Goal: Communication & Community: Answer question/provide support

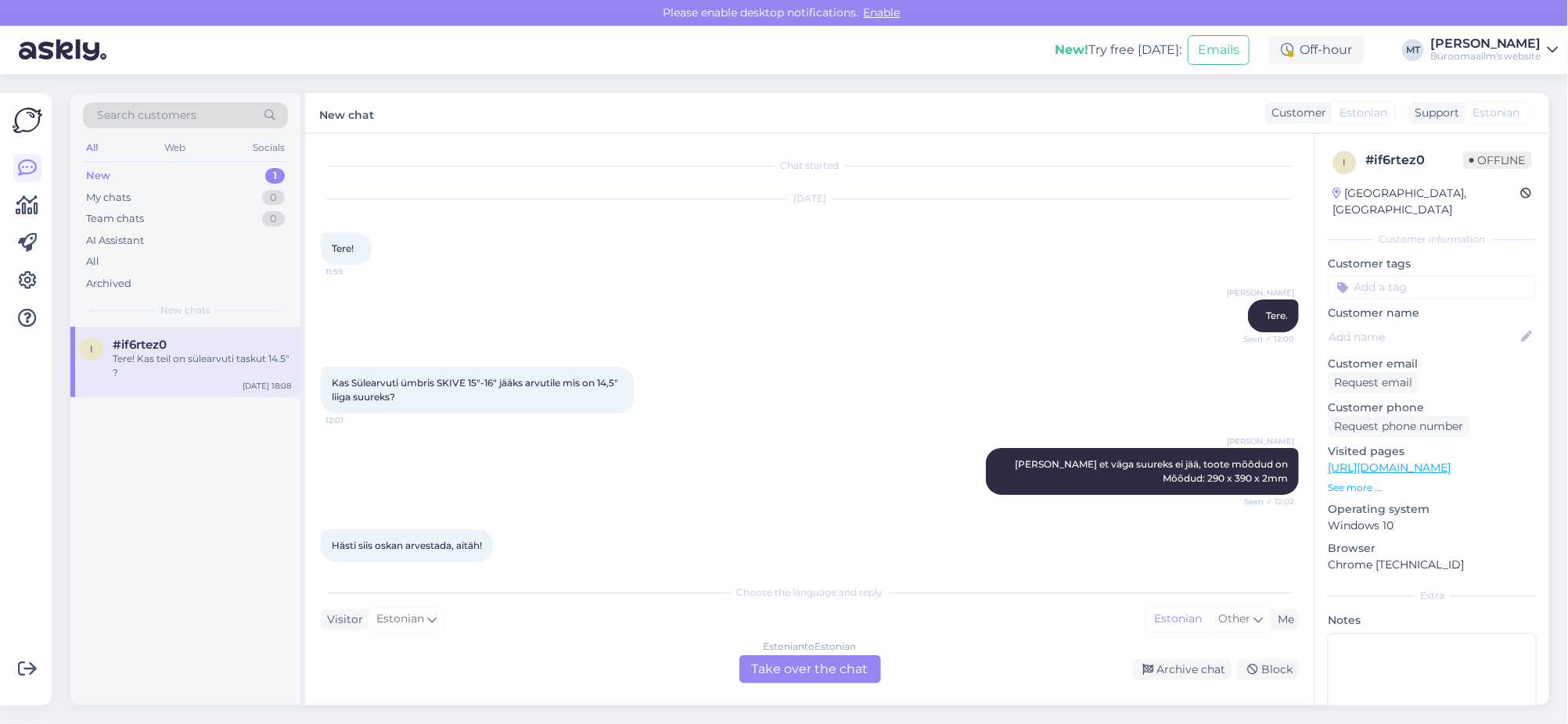
scroll to position [2644, 0]
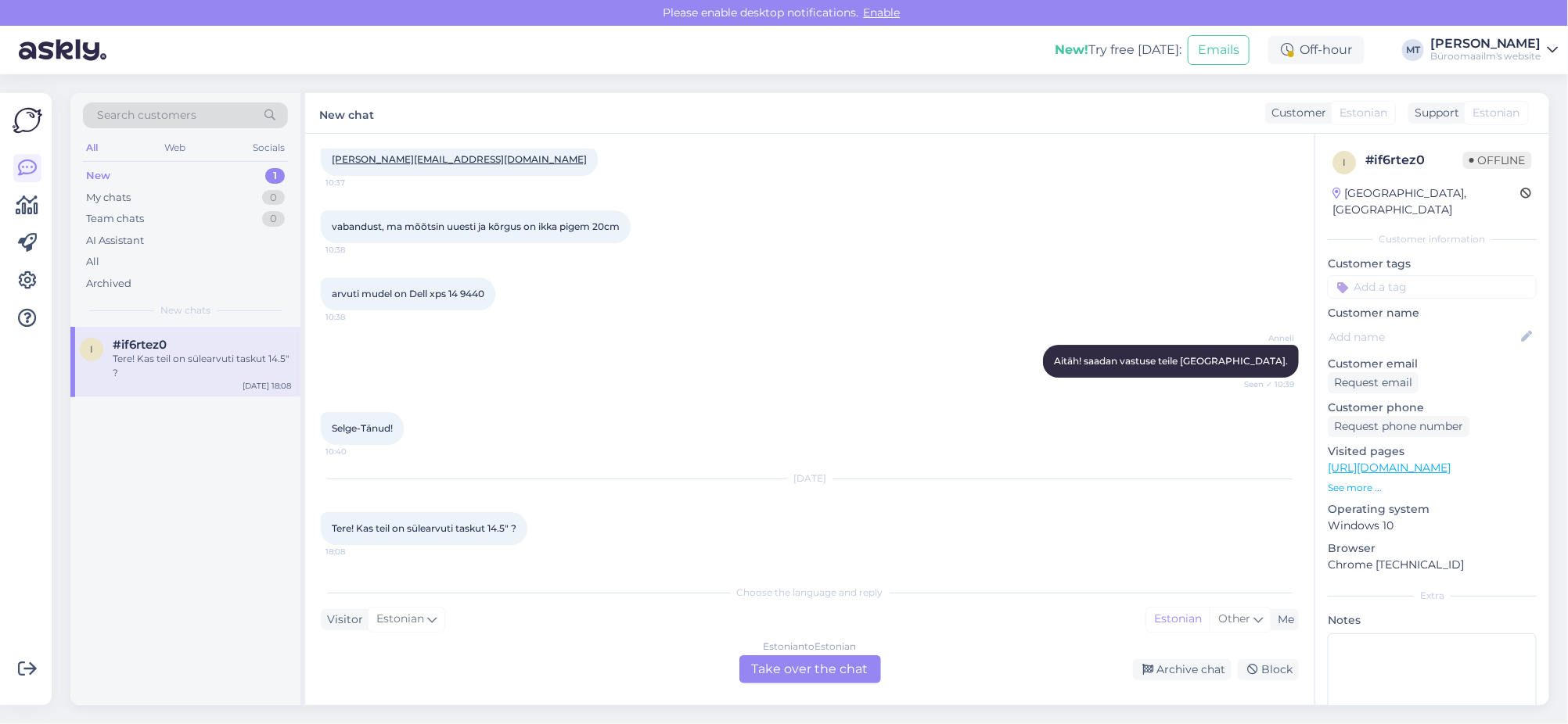
click at [827, 683] on div "Estonian to Estonian Take over the chat" at bounding box center [811, 670] width 154 height 28
click at [816, 679] on div "Estonian to Estonian Take over the chat" at bounding box center [810, 670] width 142 height 28
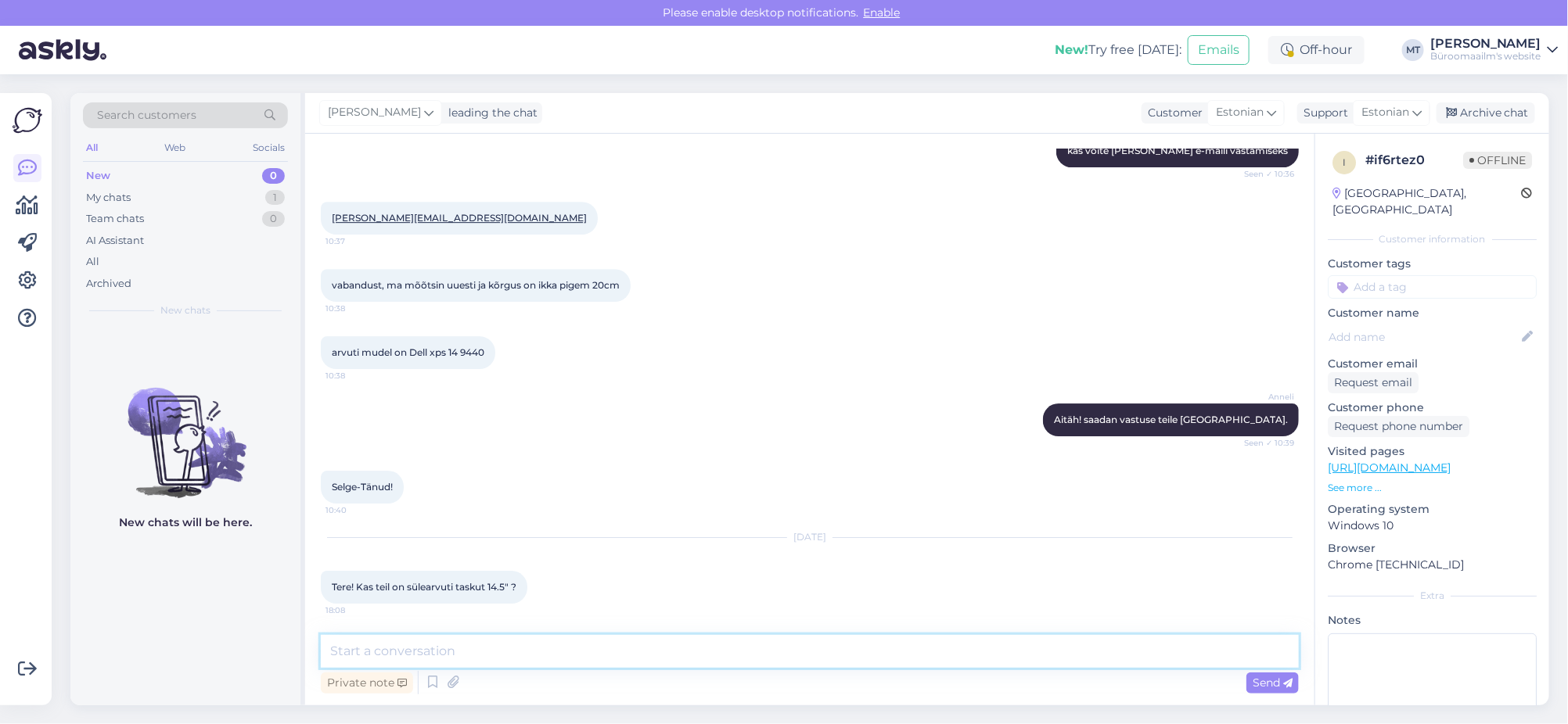
click at [369, 648] on textarea at bounding box center [810, 652] width 978 height 33
paste textarea "[URL][DOMAIN_NAME]"
type textarea "Tere. 14,5 " pakkuda ei ole on 15", saadan lingi [URL][DOMAIN_NAME]"
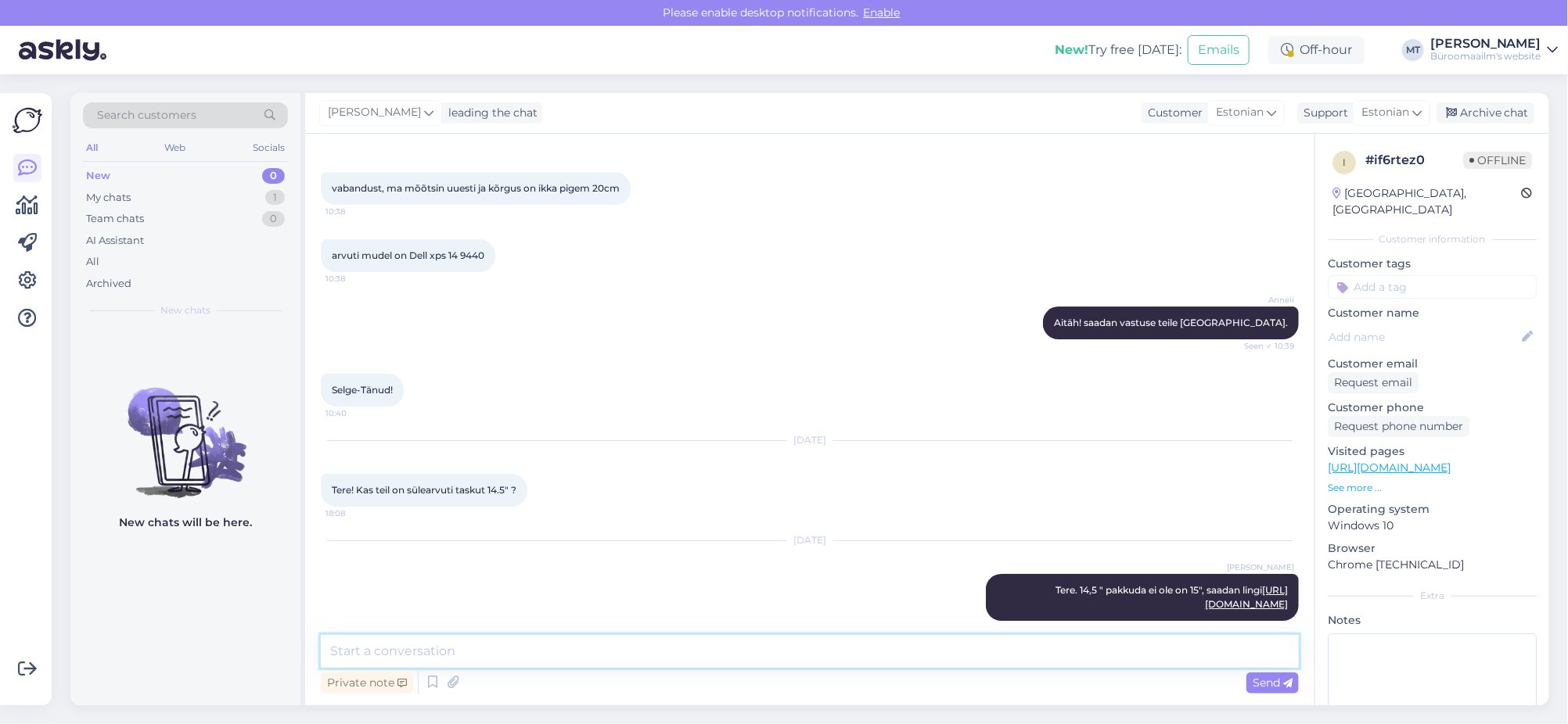
scroll to position [2713, 0]
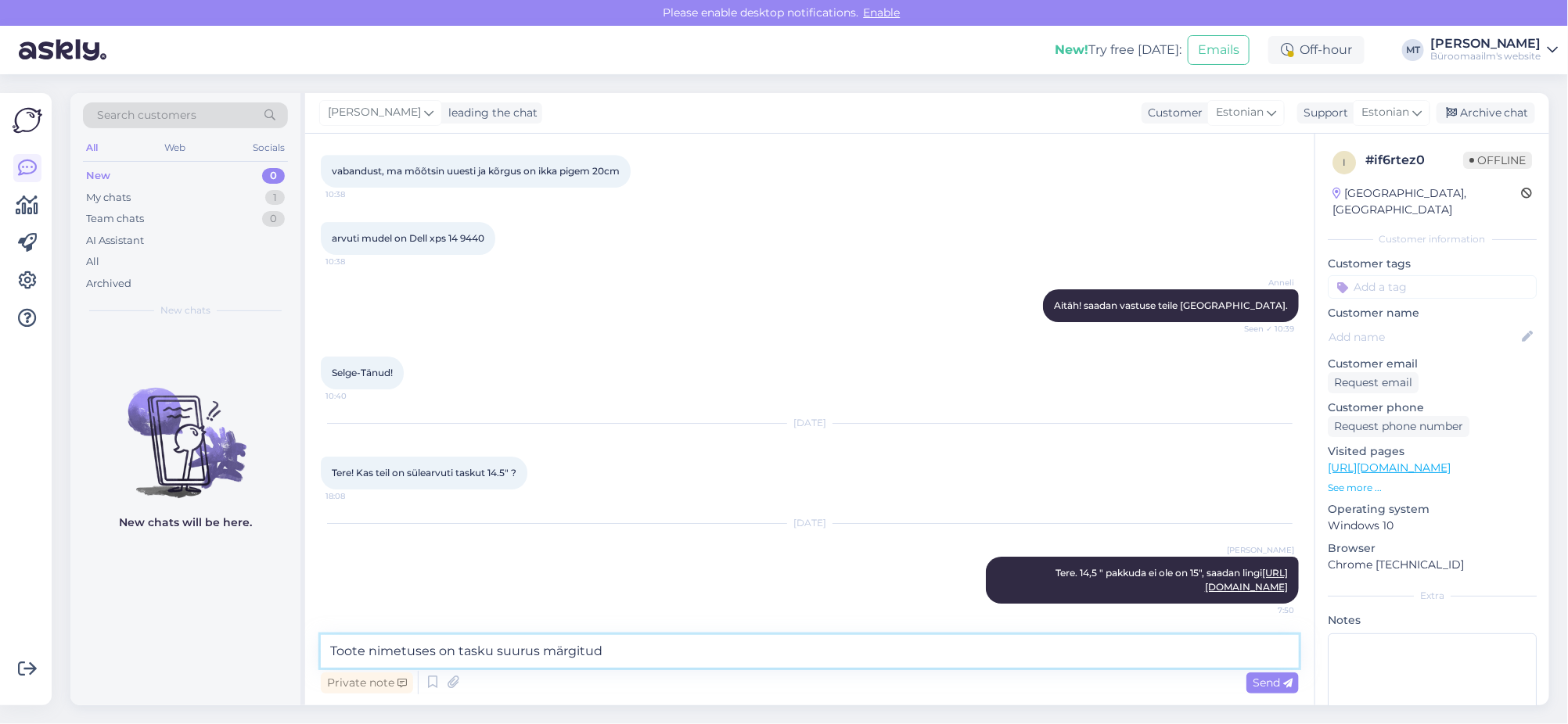
type textarea "Toote nimetuses on tasku suurus märgitud."
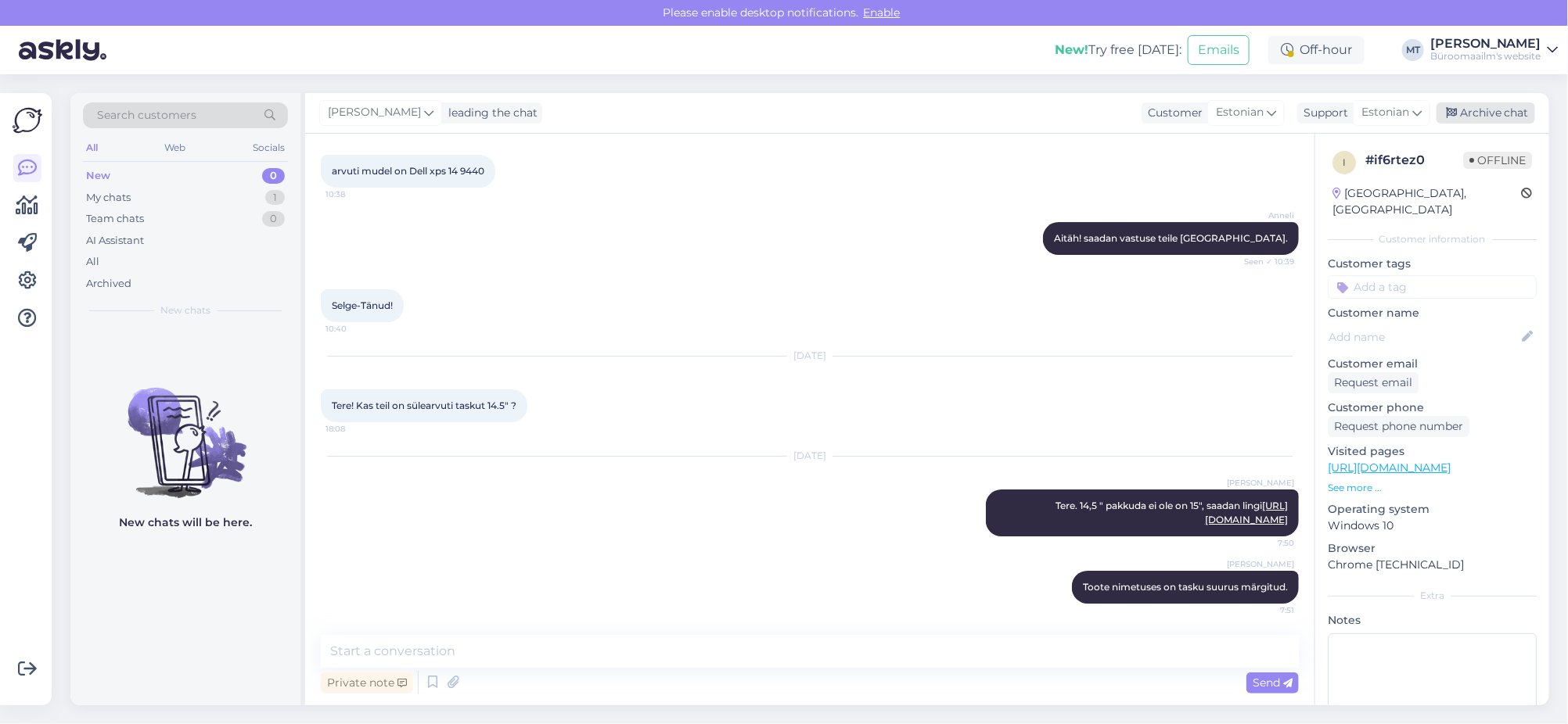
click at [1483, 117] on div "Archive chat" at bounding box center [1486, 112] width 99 height 21
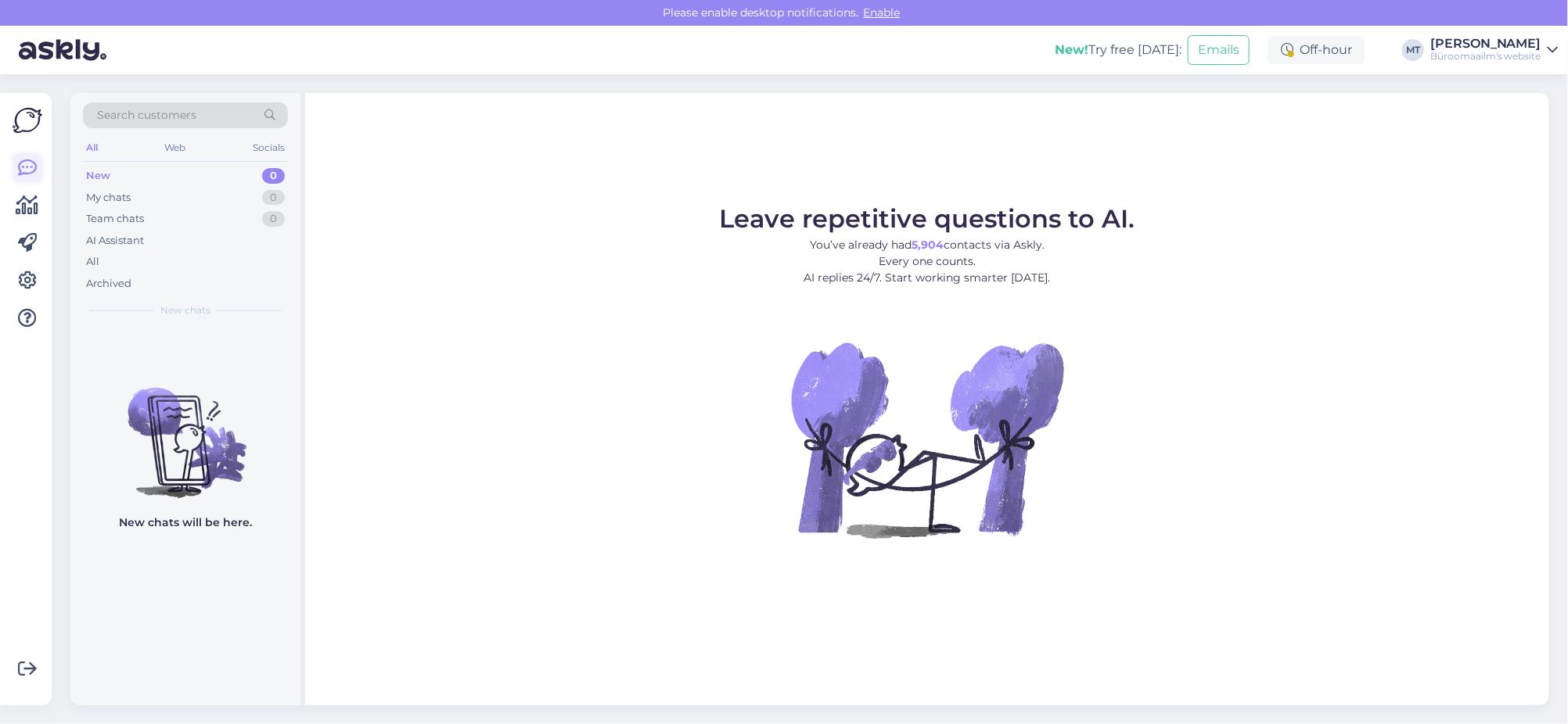
click at [27, 162] on icon at bounding box center [27, 168] width 19 height 19
click at [34, 213] on icon at bounding box center [27, 205] width 22 height 19
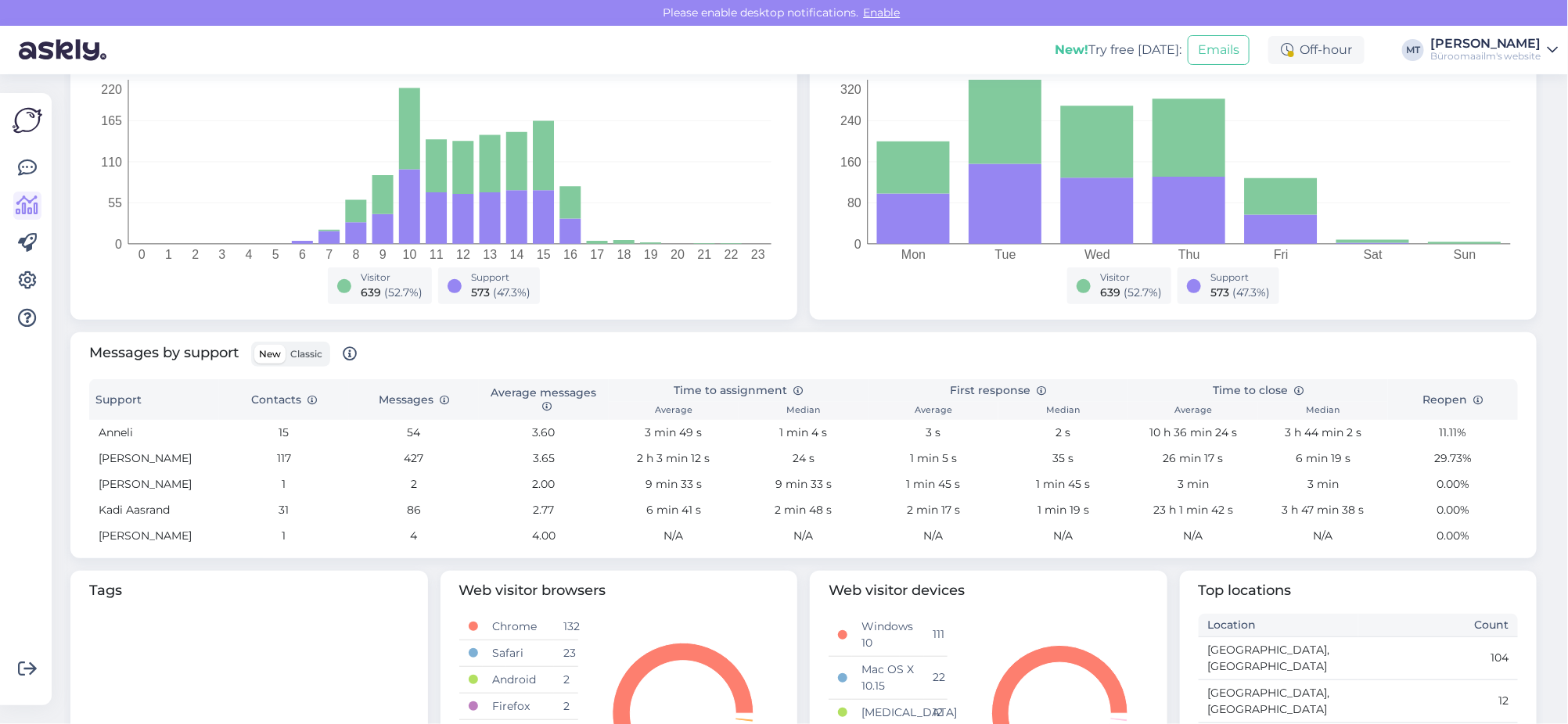
scroll to position [292, 0]
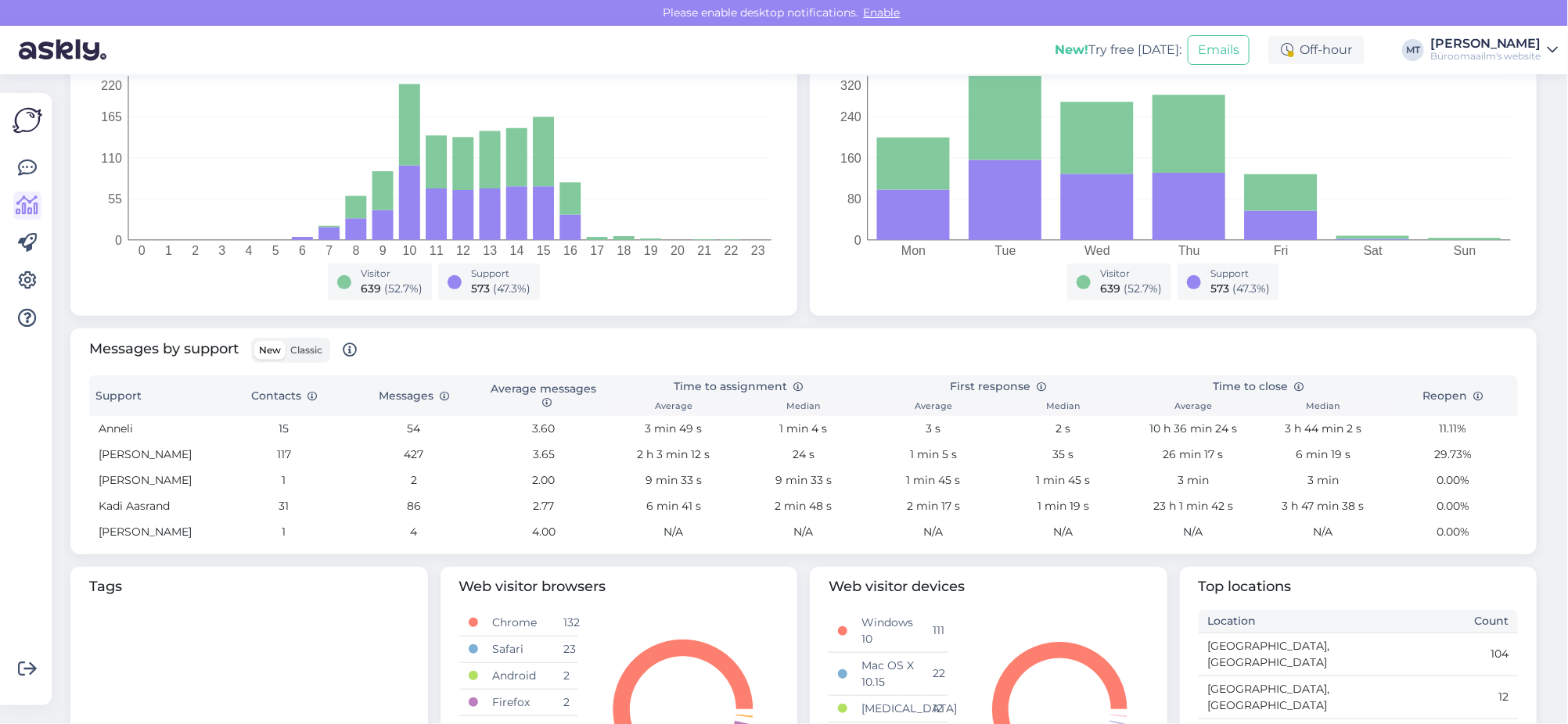
click at [303, 351] on span "Classic" at bounding box center [306, 350] width 32 height 12
click at [286, 341] on input "Classic" at bounding box center [286, 341] width 0 height 0
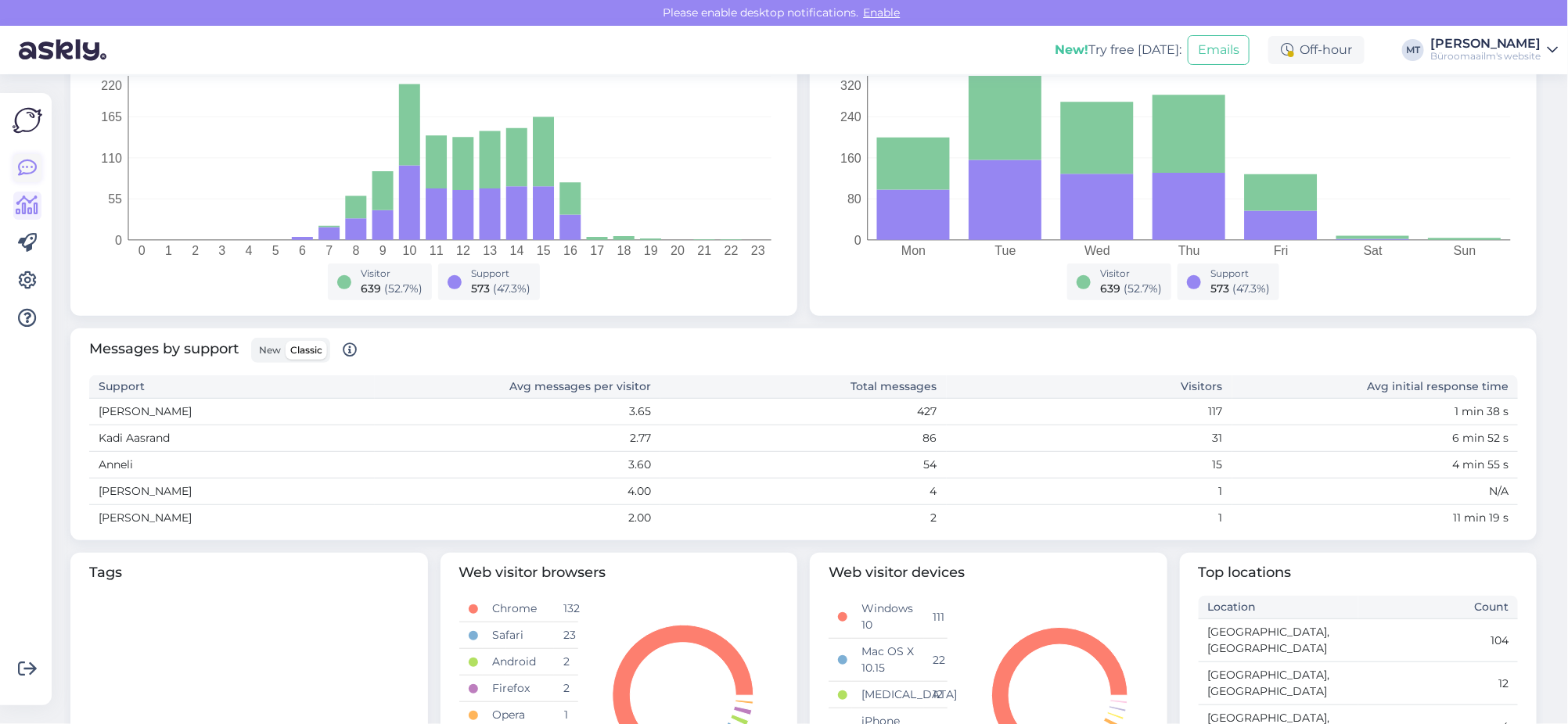
click at [32, 170] on icon at bounding box center [27, 168] width 19 height 19
